Goal: Task Accomplishment & Management: Use online tool/utility

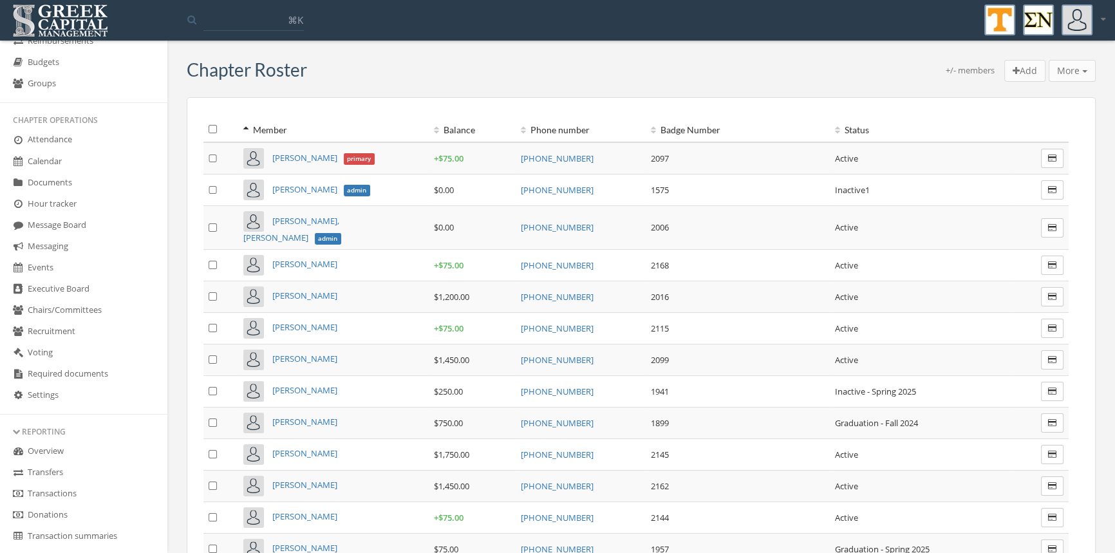
scroll to position [227, 0]
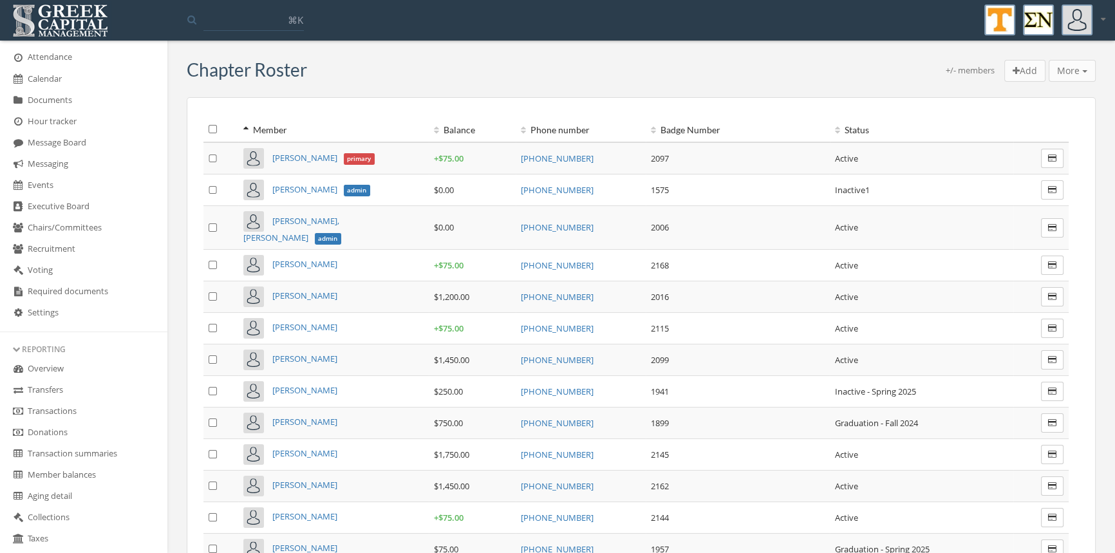
click at [80, 406] on link "Transactions" at bounding box center [83, 411] width 167 height 21
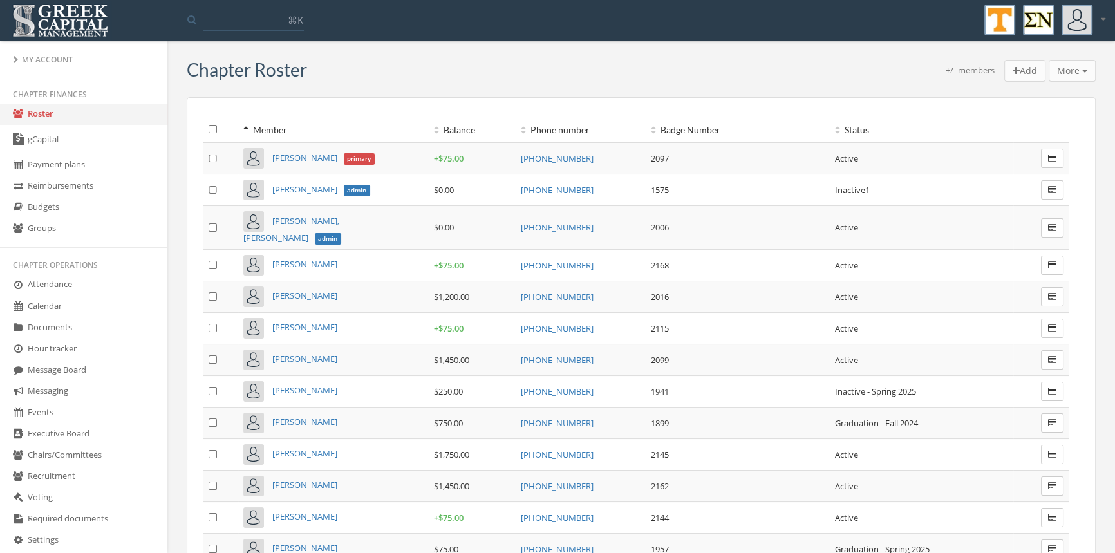
scroll to position [200, 0]
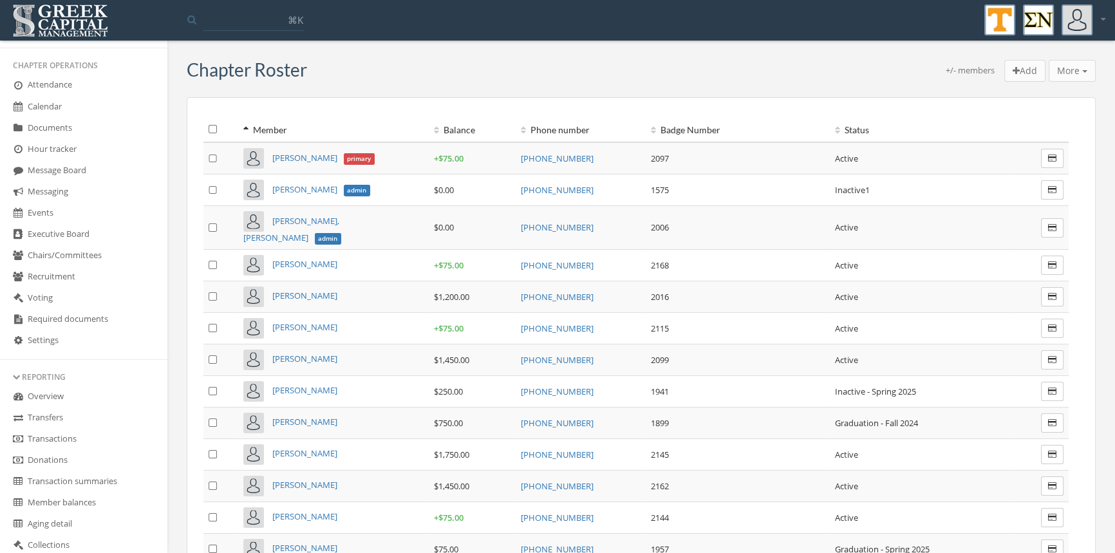
click at [70, 436] on link "Transactions" at bounding box center [83, 439] width 167 height 21
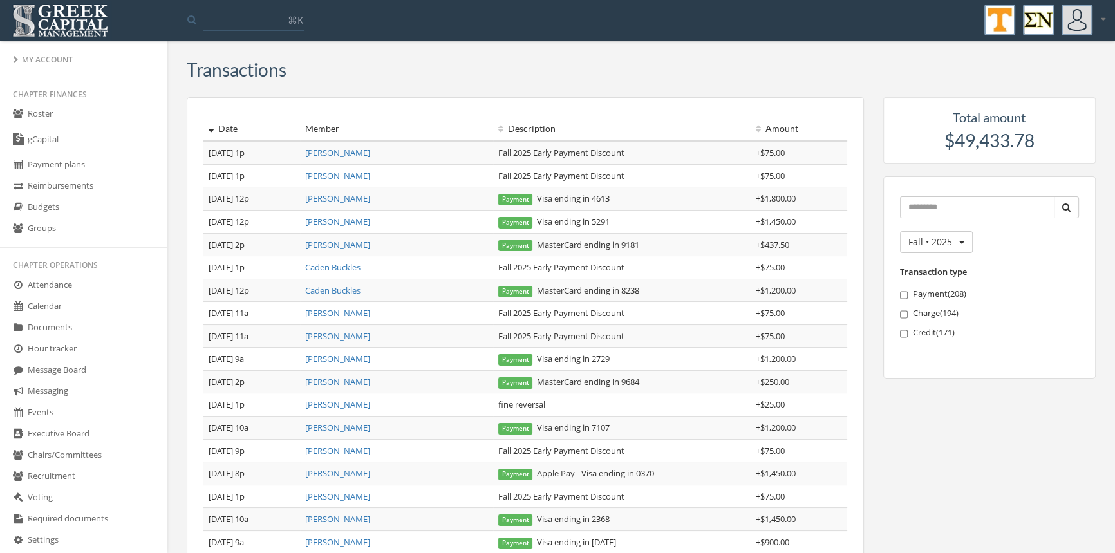
click at [64, 210] on link "Budgets" at bounding box center [83, 207] width 167 height 21
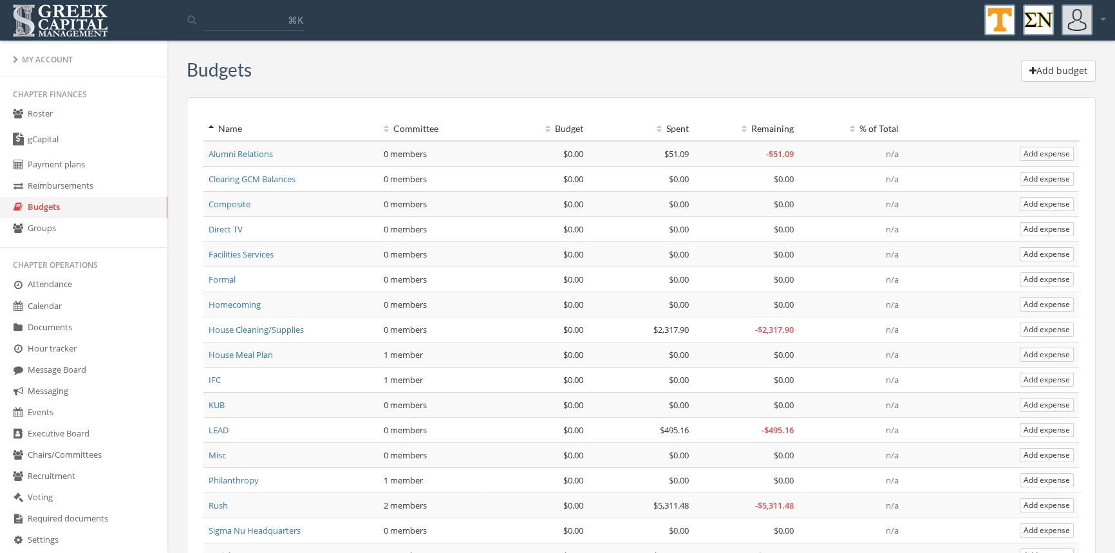
click at [221, 499] on link "Rush" at bounding box center [218, 505] width 19 height 12
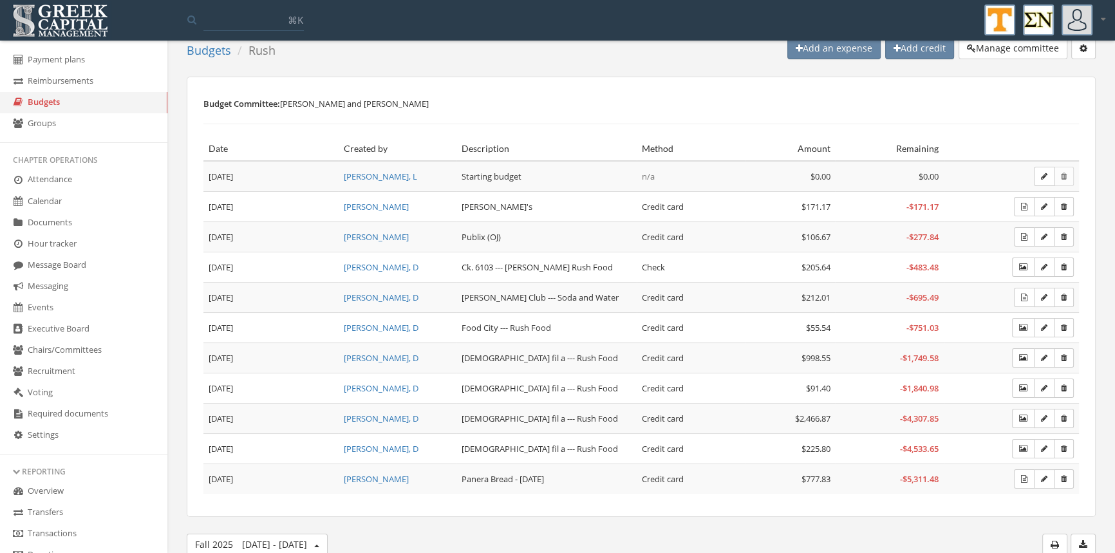
scroll to position [264, 0]
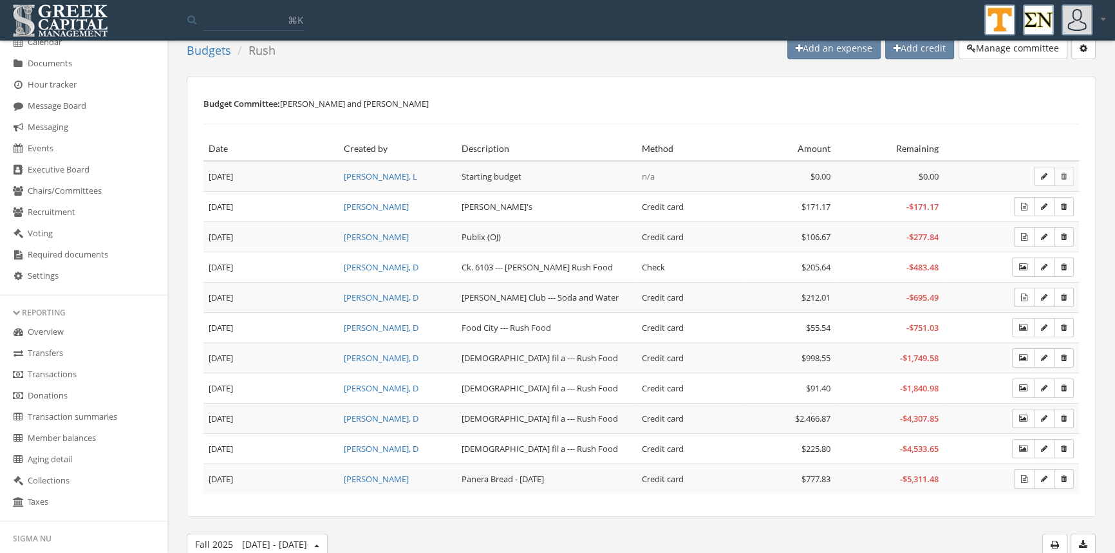
click at [61, 377] on link "Transactions" at bounding box center [83, 374] width 167 height 21
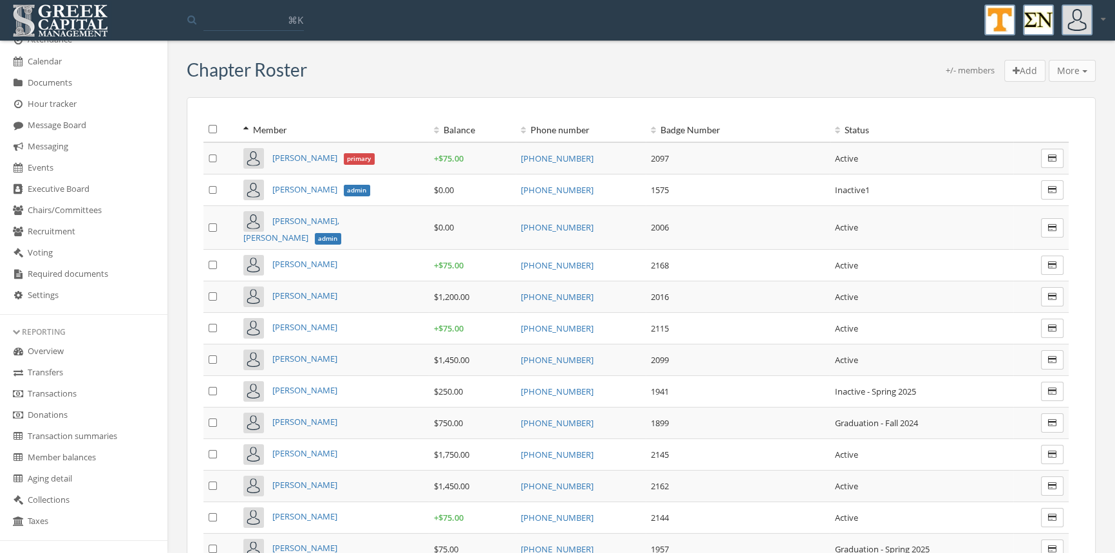
scroll to position [245, 0]
click at [73, 389] on link "Transactions" at bounding box center [83, 393] width 167 height 21
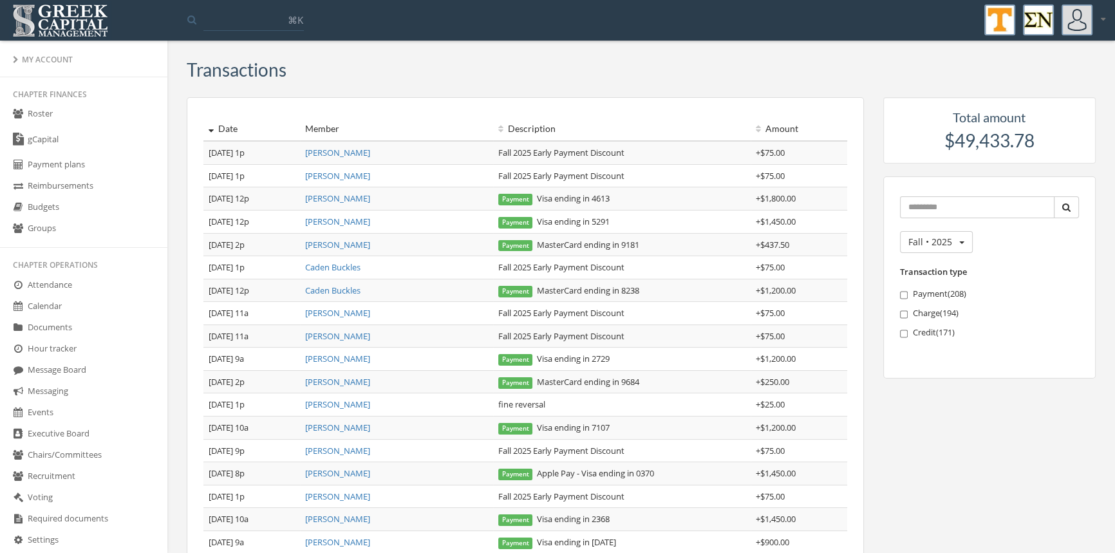
click at [37, 204] on link "Budgets" at bounding box center [83, 207] width 167 height 21
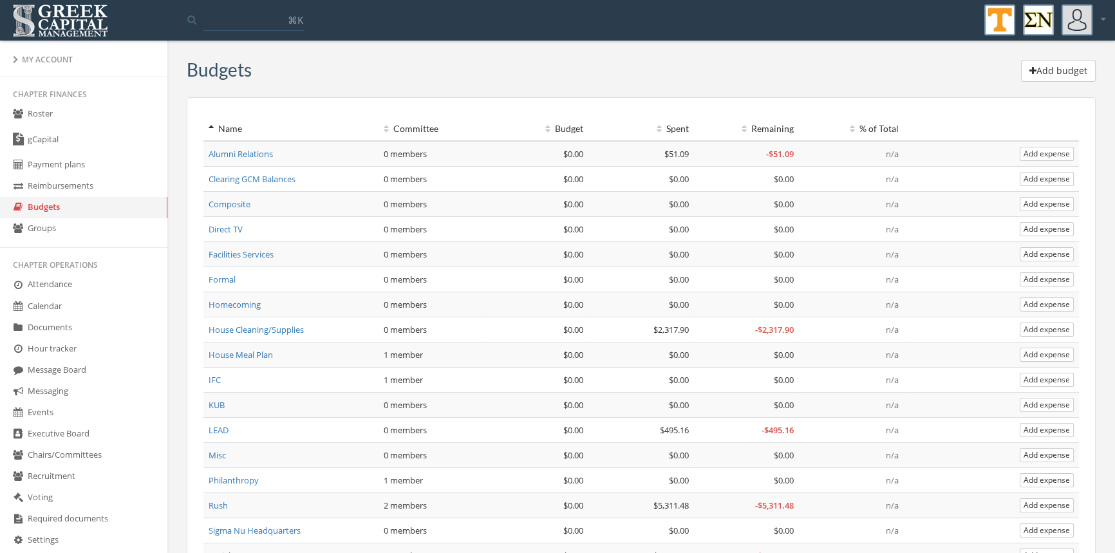
scroll to position [109, 0]
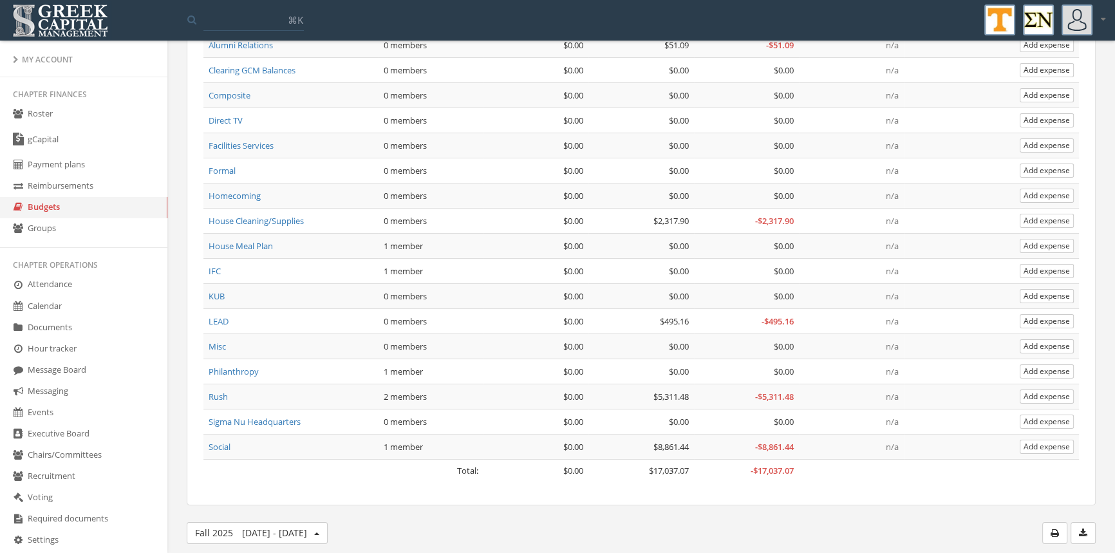
click at [224, 393] on link "Rush" at bounding box center [218, 397] width 19 height 12
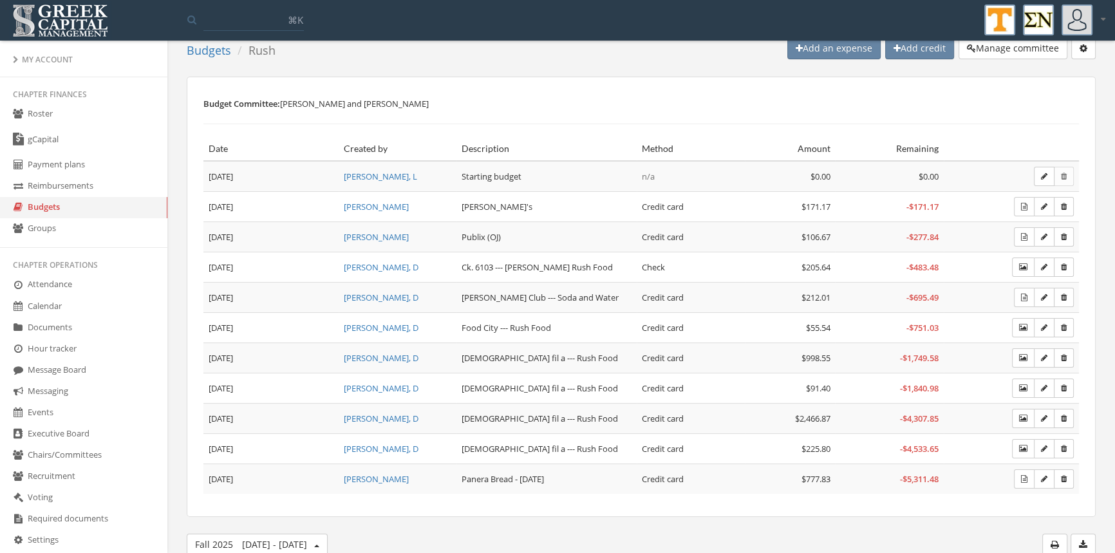
scroll to position [5, 0]
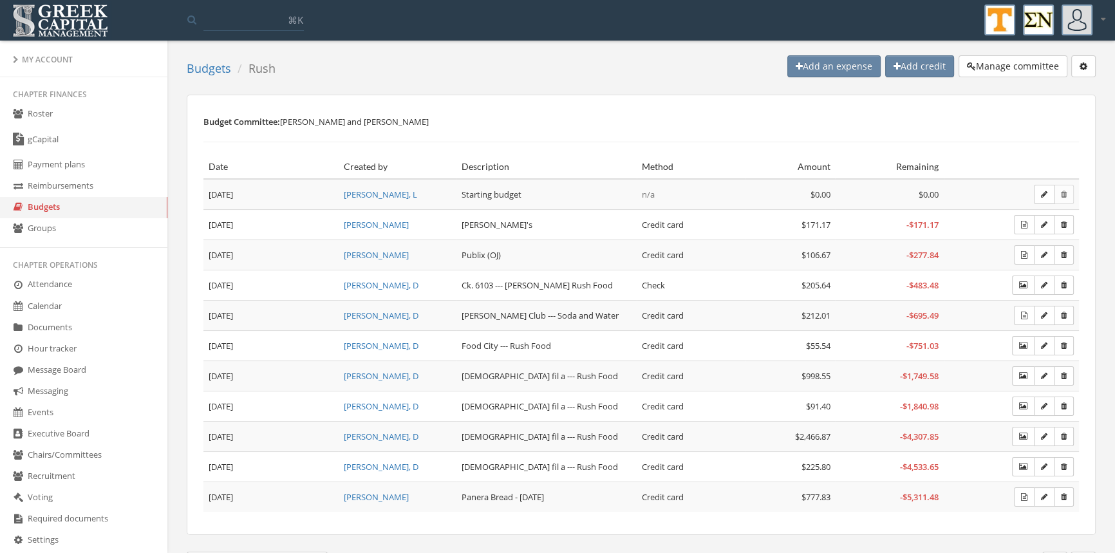
click at [812, 66] on button "Add an expense" at bounding box center [833, 66] width 93 height 22
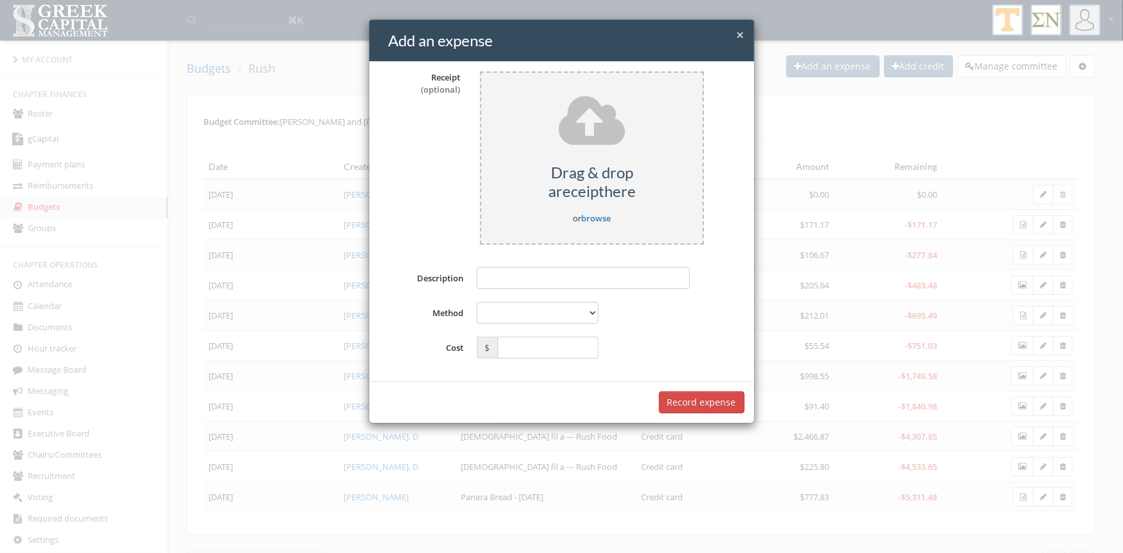
click at [737, 38] on span "×" at bounding box center [741, 35] width 8 height 18
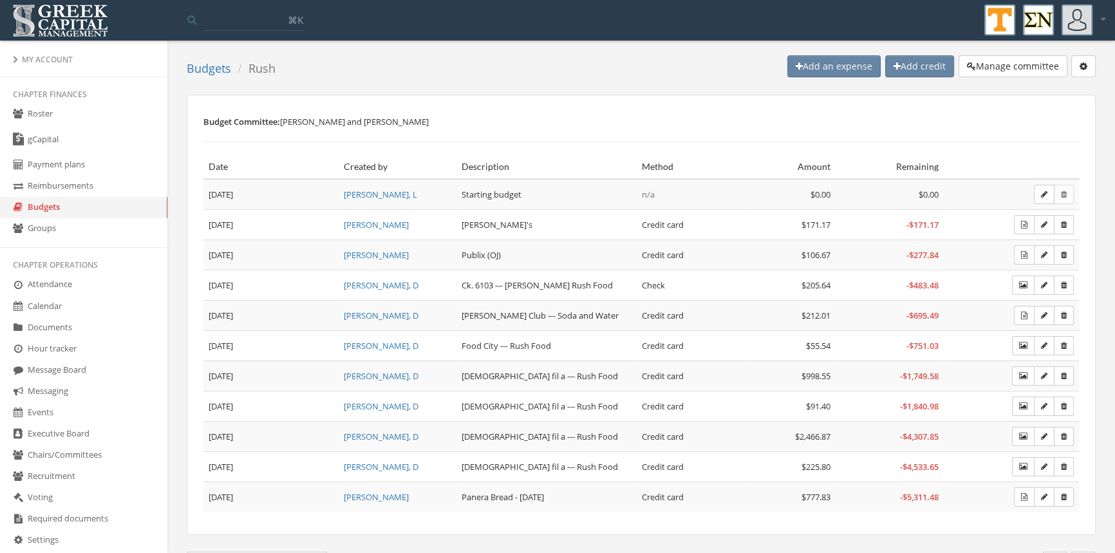
click at [205, 64] on link "Budgets" at bounding box center [209, 68] width 44 height 15
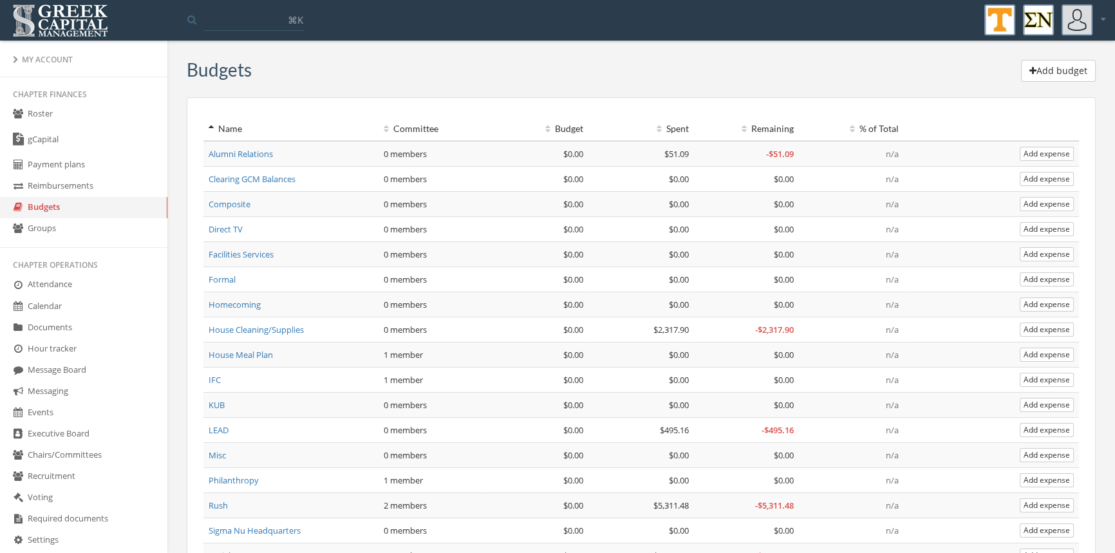
click at [250, 326] on link "House Cleaning/Supplies" at bounding box center [256, 330] width 95 height 12
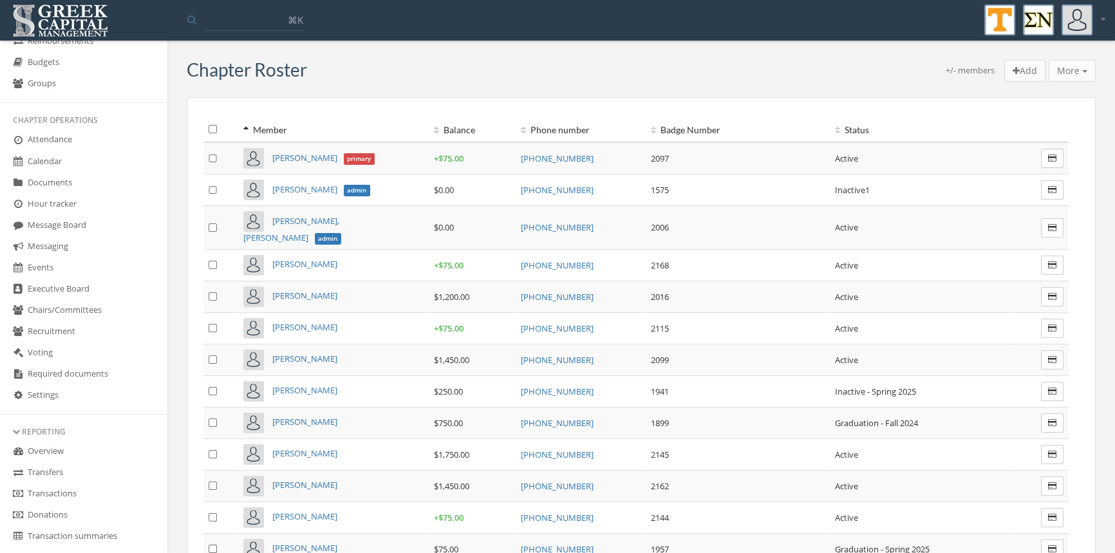
scroll to position [102, 0]
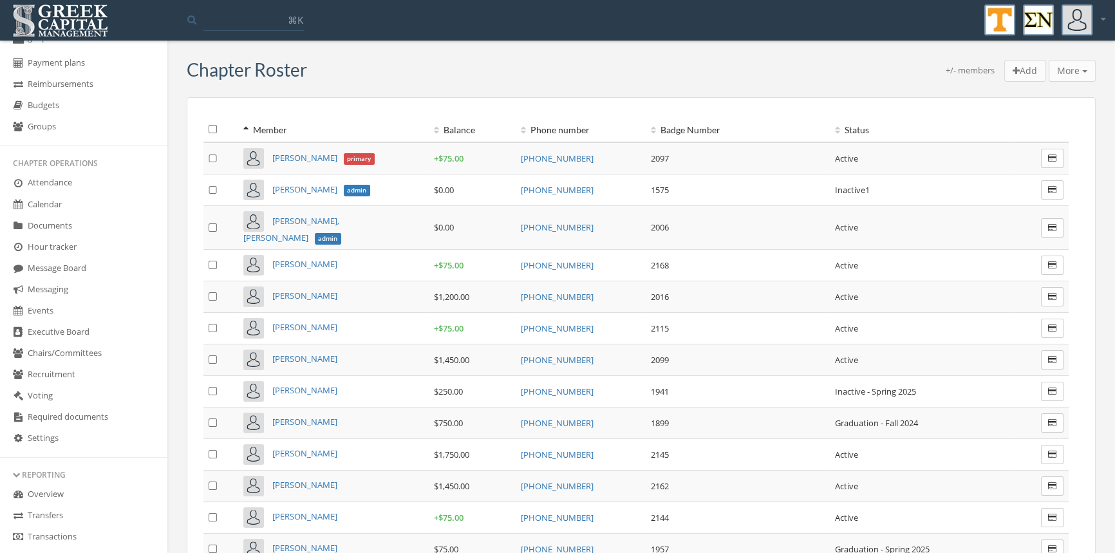
click at [37, 104] on link "Budgets" at bounding box center [83, 105] width 167 height 21
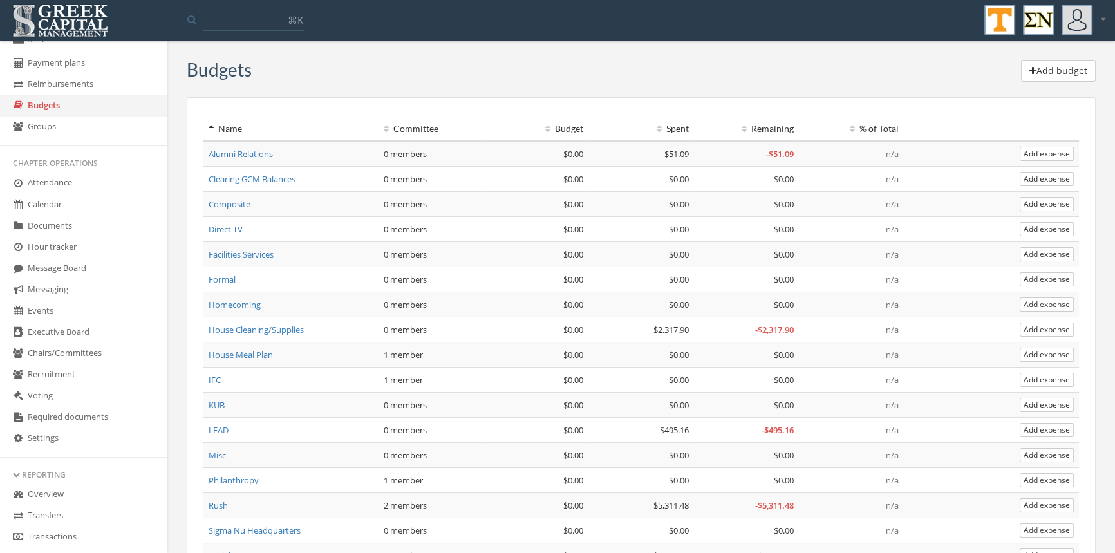
click at [245, 324] on link "House Cleaning/Supplies" at bounding box center [256, 330] width 95 height 12
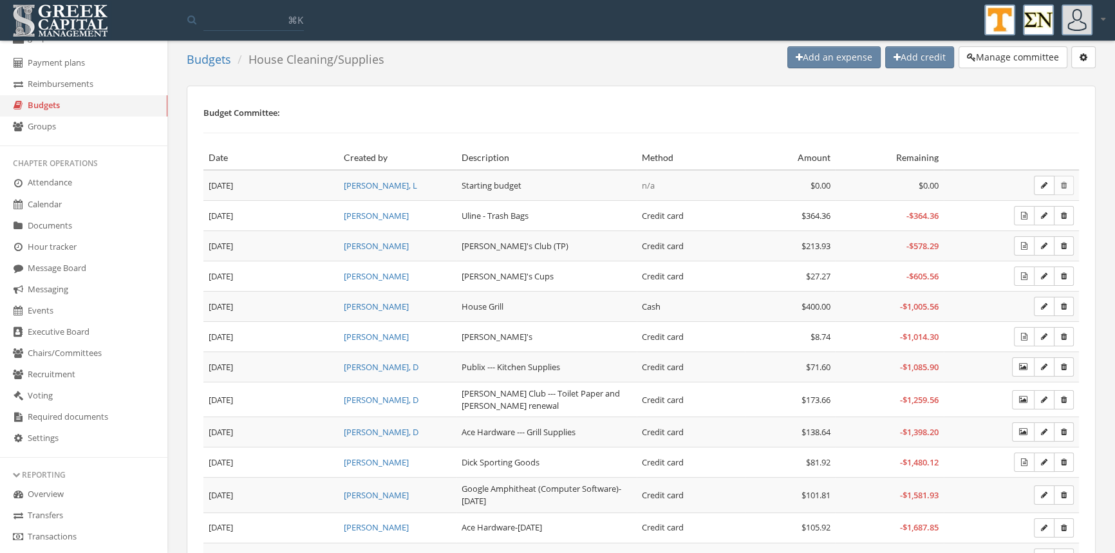
scroll to position [10, 0]
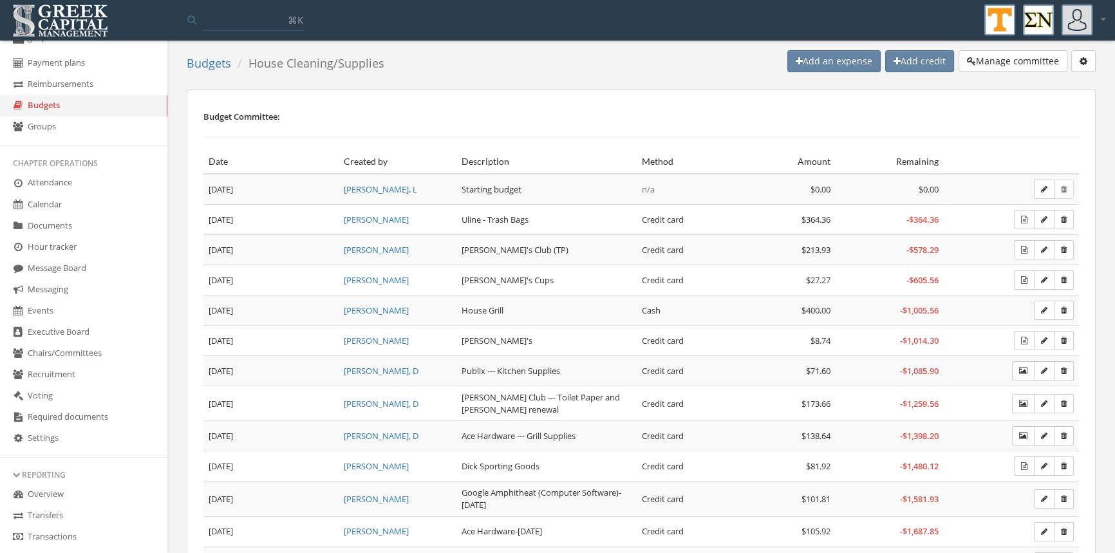
click at [801, 62] on button "Add an expense" at bounding box center [833, 61] width 93 height 22
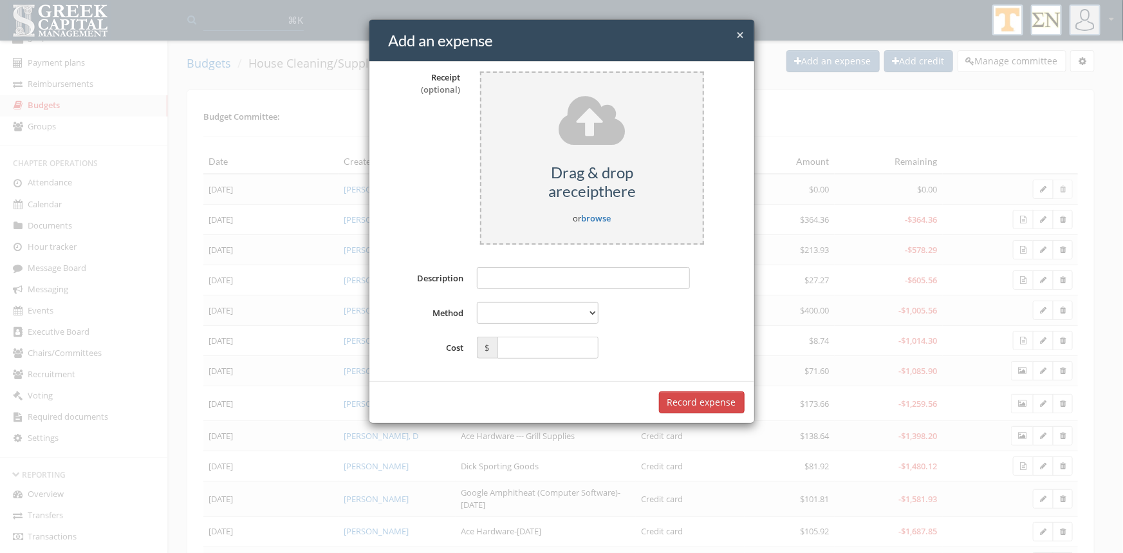
click at [743, 32] on span "×" at bounding box center [741, 35] width 8 height 18
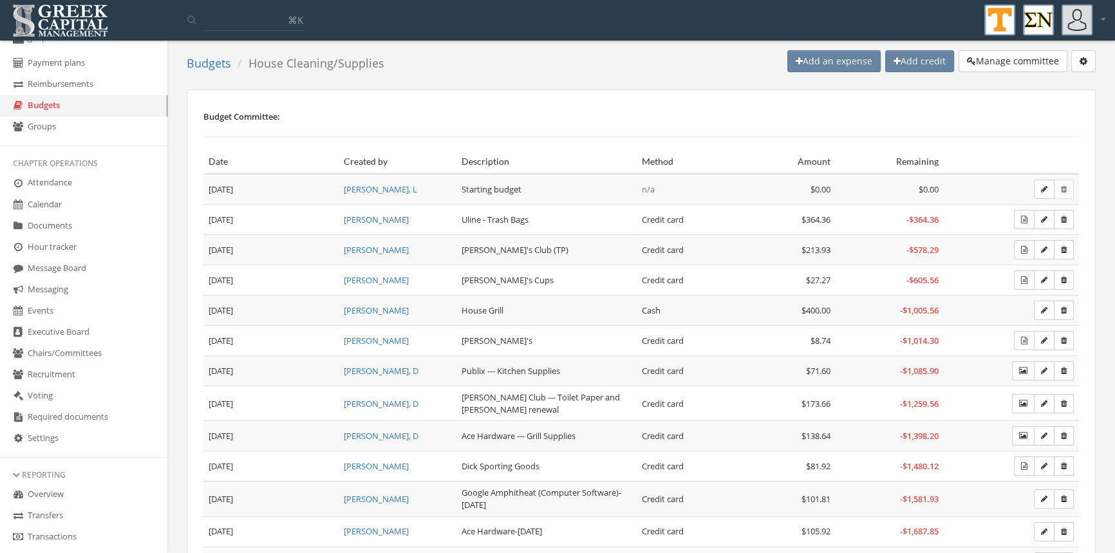
click at [219, 68] on link "Budgets" at bounding box center [209, 62] width 44 height 15
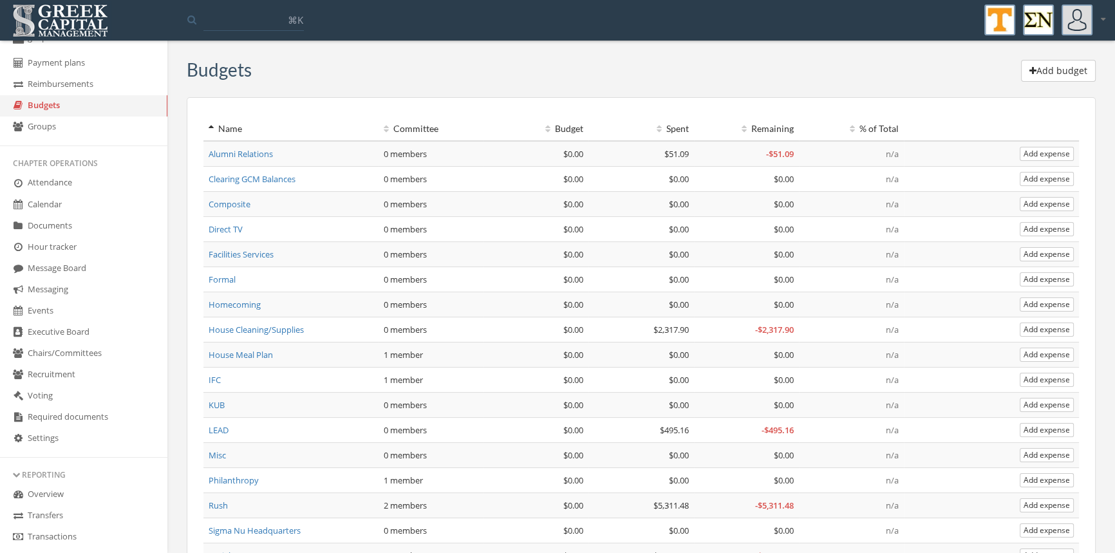
click at [217, 505] on link "Rush" at bounding box center [218, 505] width 19 height 12
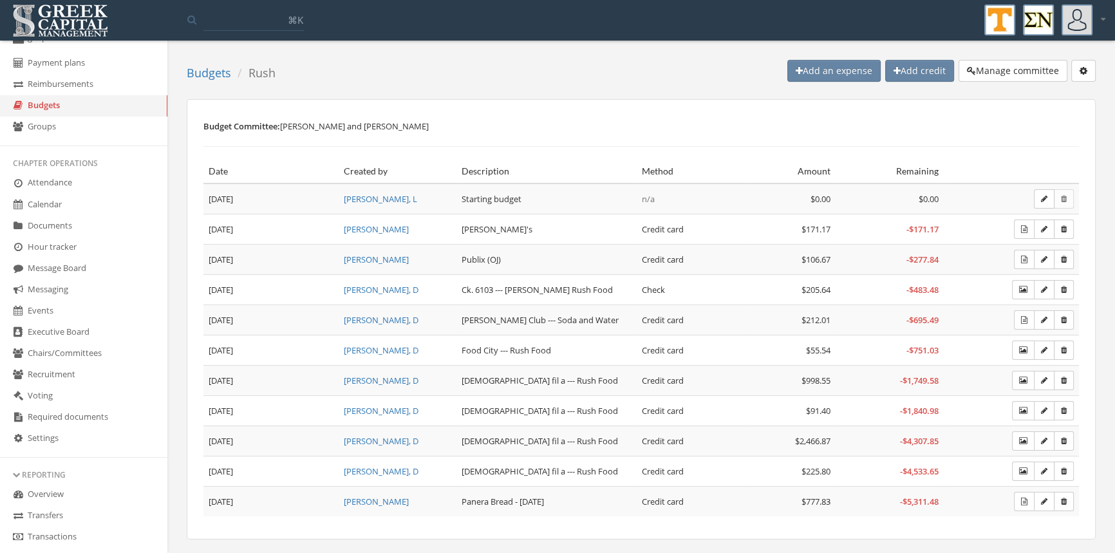
click at [815, 70] on button "Add an expense" at bounding box center [833, 71] width 93 height 22
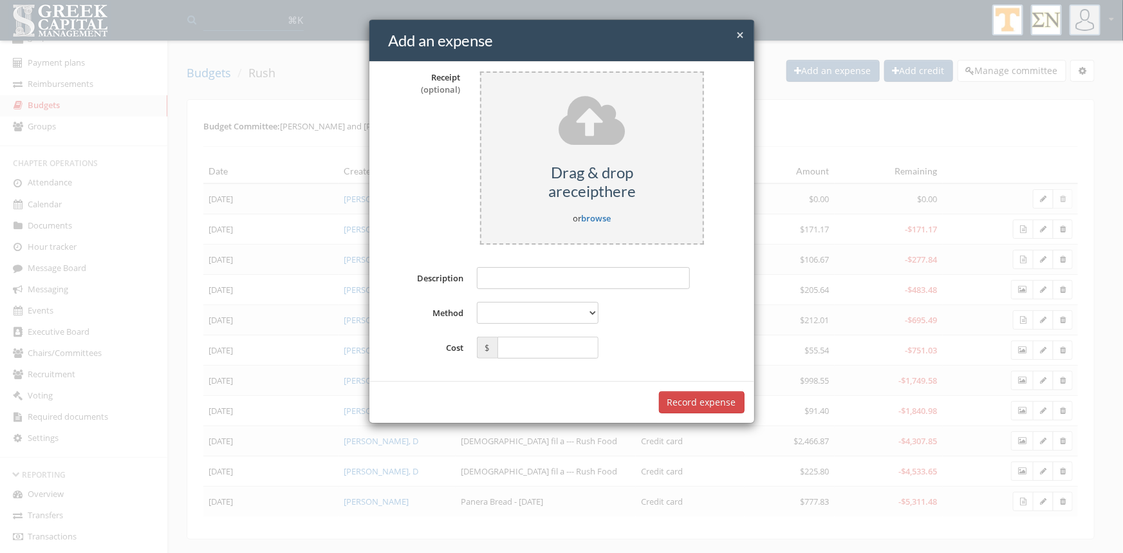
click at [608, 219] on link "browse" at bounding box center [596, 218] width 30 height 12
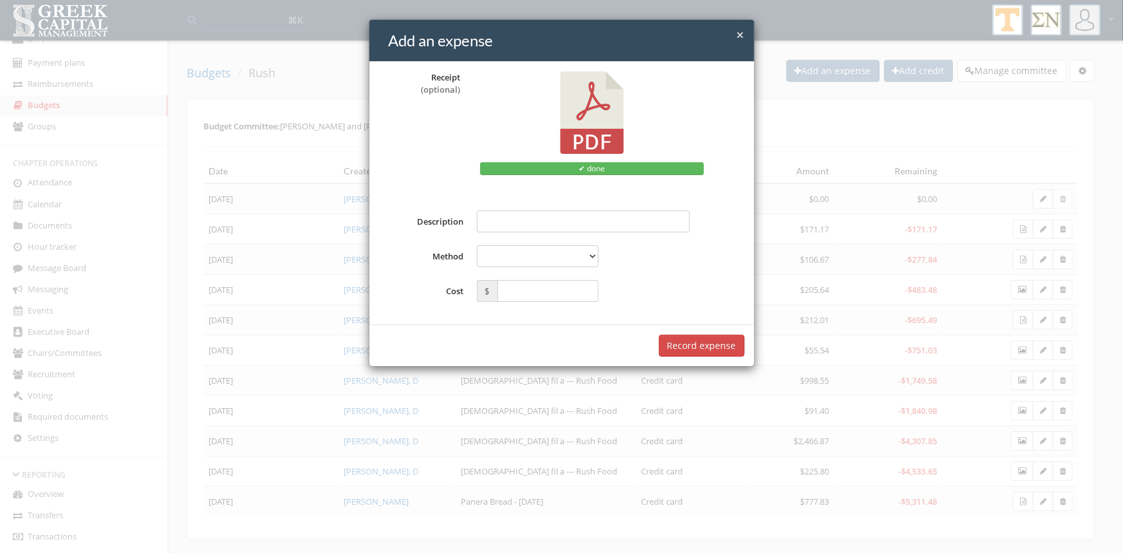
click at [547, 227] on input "Description" at bounding box center [583, 221] width 213 height 22
type input "**********"
click at [590, 249] on select "**********" at bounding box center [538, 256] width 122 height 22
select select "**********"
click at [477, 245] on select "**********" at bounding box center [538, 256] width 122 height 22
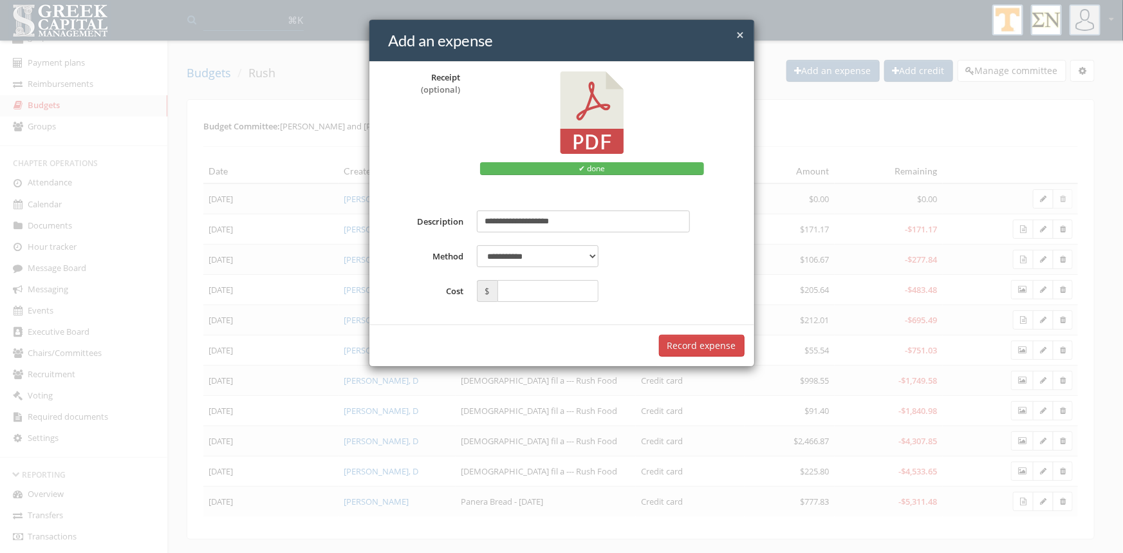
click at [532, 291] on input "text" at bounding box center [548, 291] width 101 height 22
type input "*****"
click at [697, 351] on button "Record expense" at bounding box center [702, 346] width 86 height 22
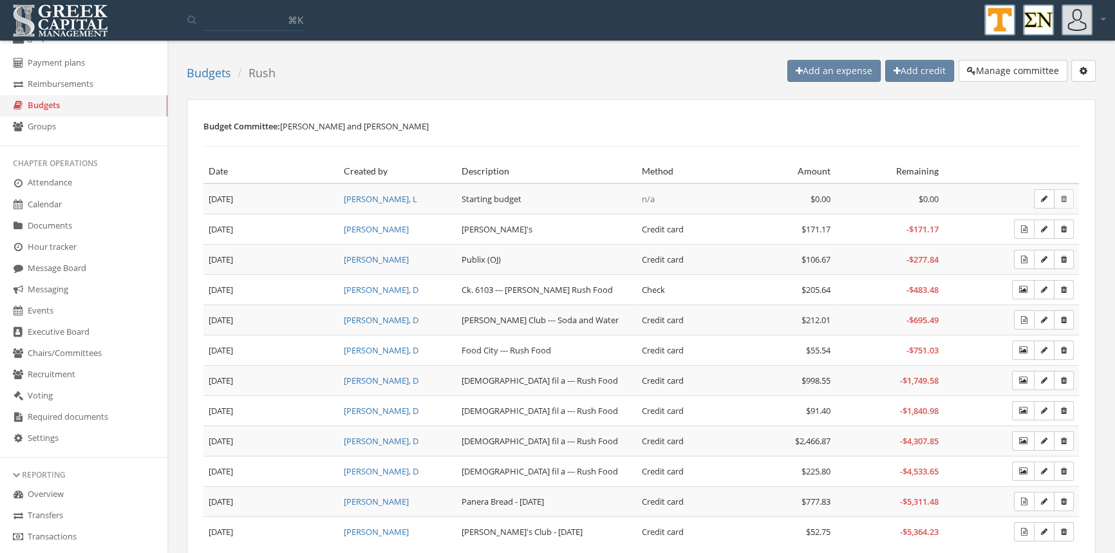
click at [212, 71] on link "Budgets" at bounding box center [209, 72] width 44 height 15
